Goal: Transaction & Acquisition: Book appointment/travel/reservation

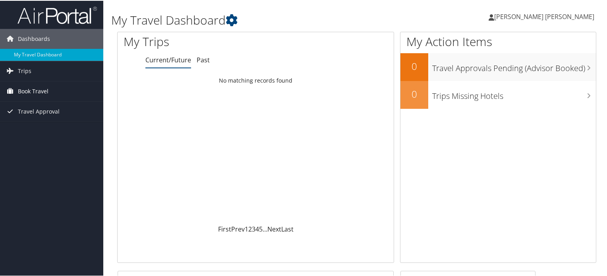
click at [39, 89] on span "Book Travel" at bounding box center [33, 91] width 31 height 20
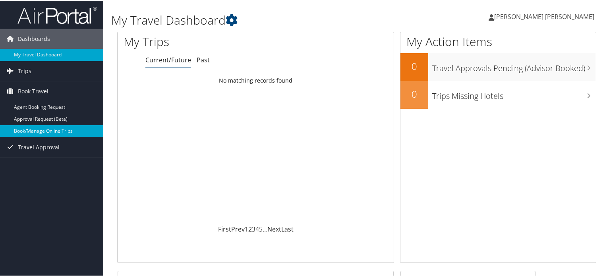
click at [42, 129] on link "Book/Manage Online Trips" at bounding box center [51, 130] width 103 height 12
